Goal: Information Seeking & Learning: Learn about a topic

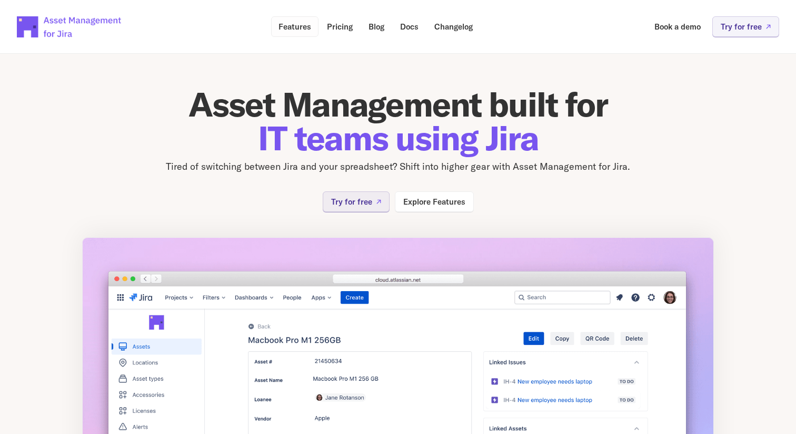
click at [299, 25] on p "Features" at bounding box center [295, 27] width 33 height 8
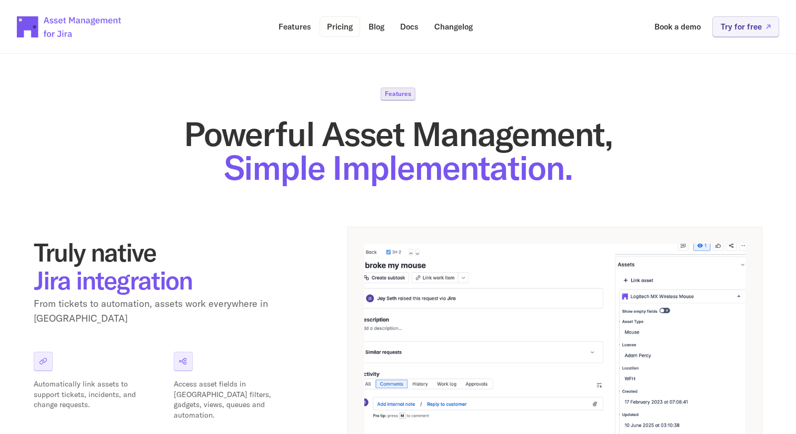
click at [344, 19] on link "Pricing" at bounding box center [340, 26] width 41 height 21
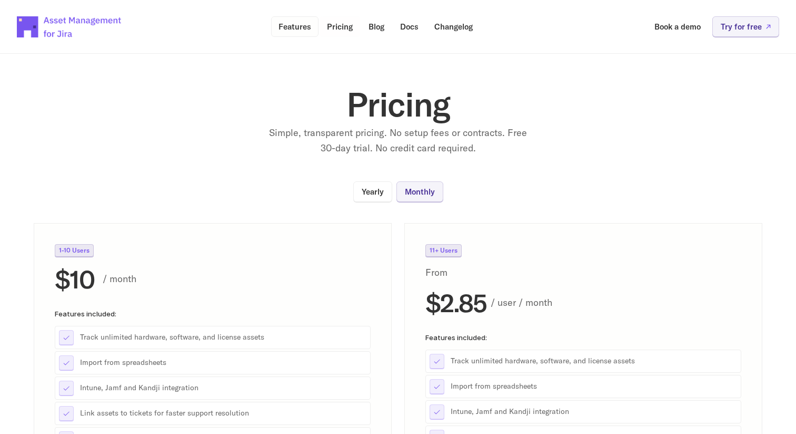
click at [293, 29] on p "Features" at bounding box center [295, 27] width 33 height 8
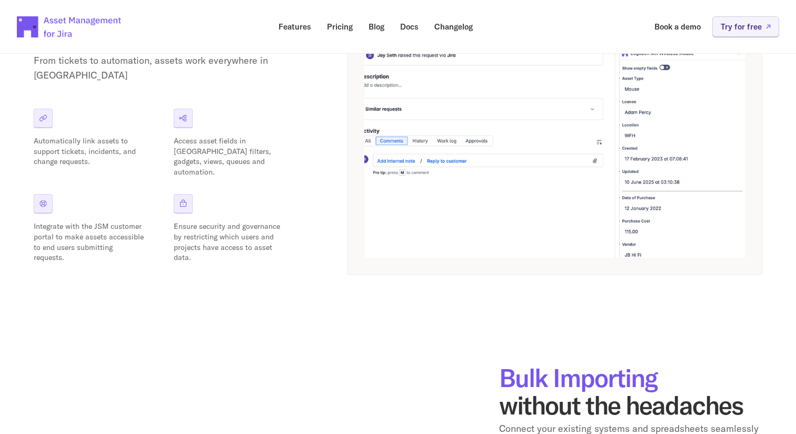
scroll to position [255, 0]
